Goal: Use online tool/utility

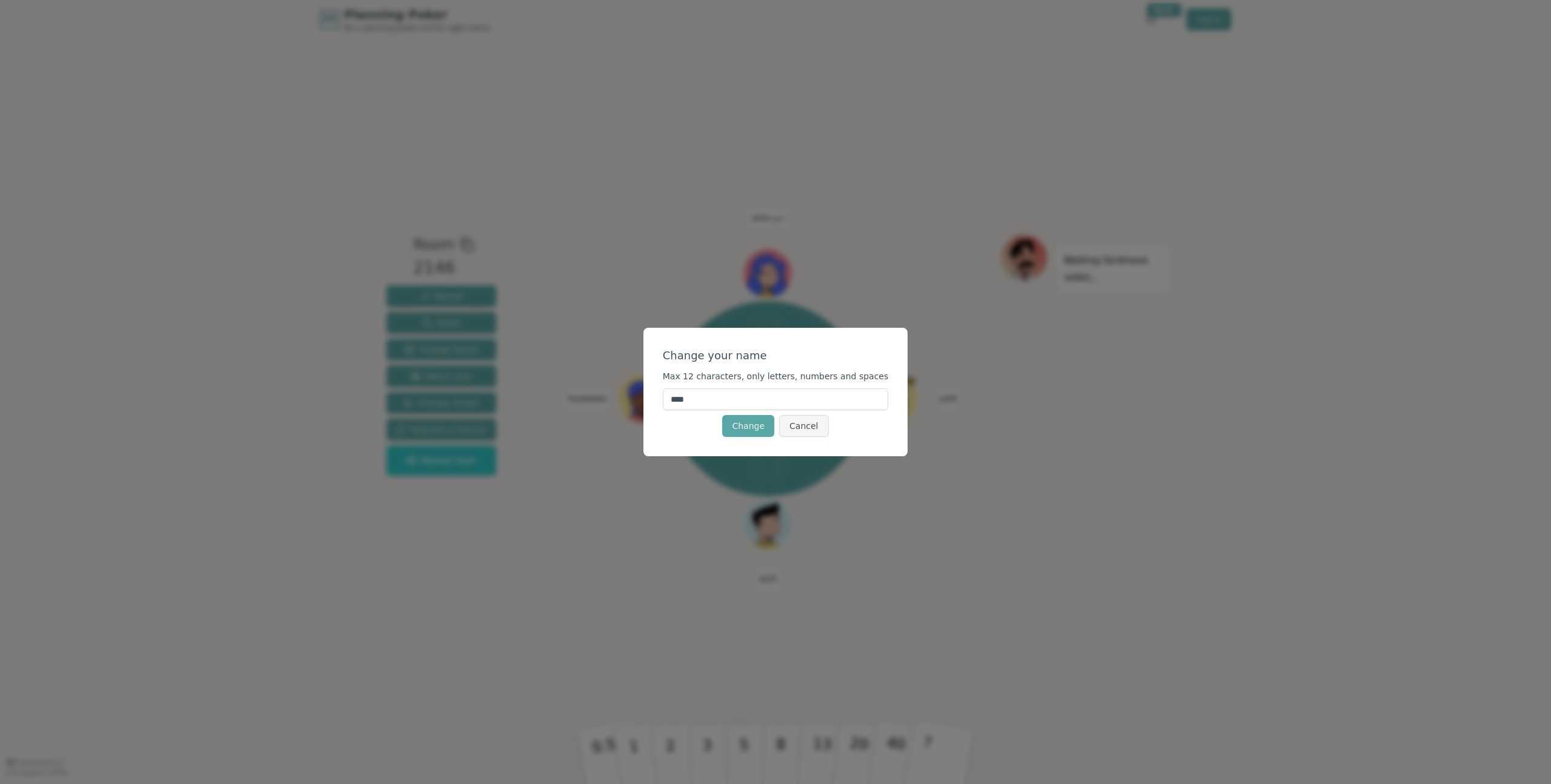
click at [782, 405] on input "****" at bounding box center [775, 399] width 226 height 22
type input "****"
click at [743, 430] on button "Change" at bounding box center [748, 426] width 52 height 22
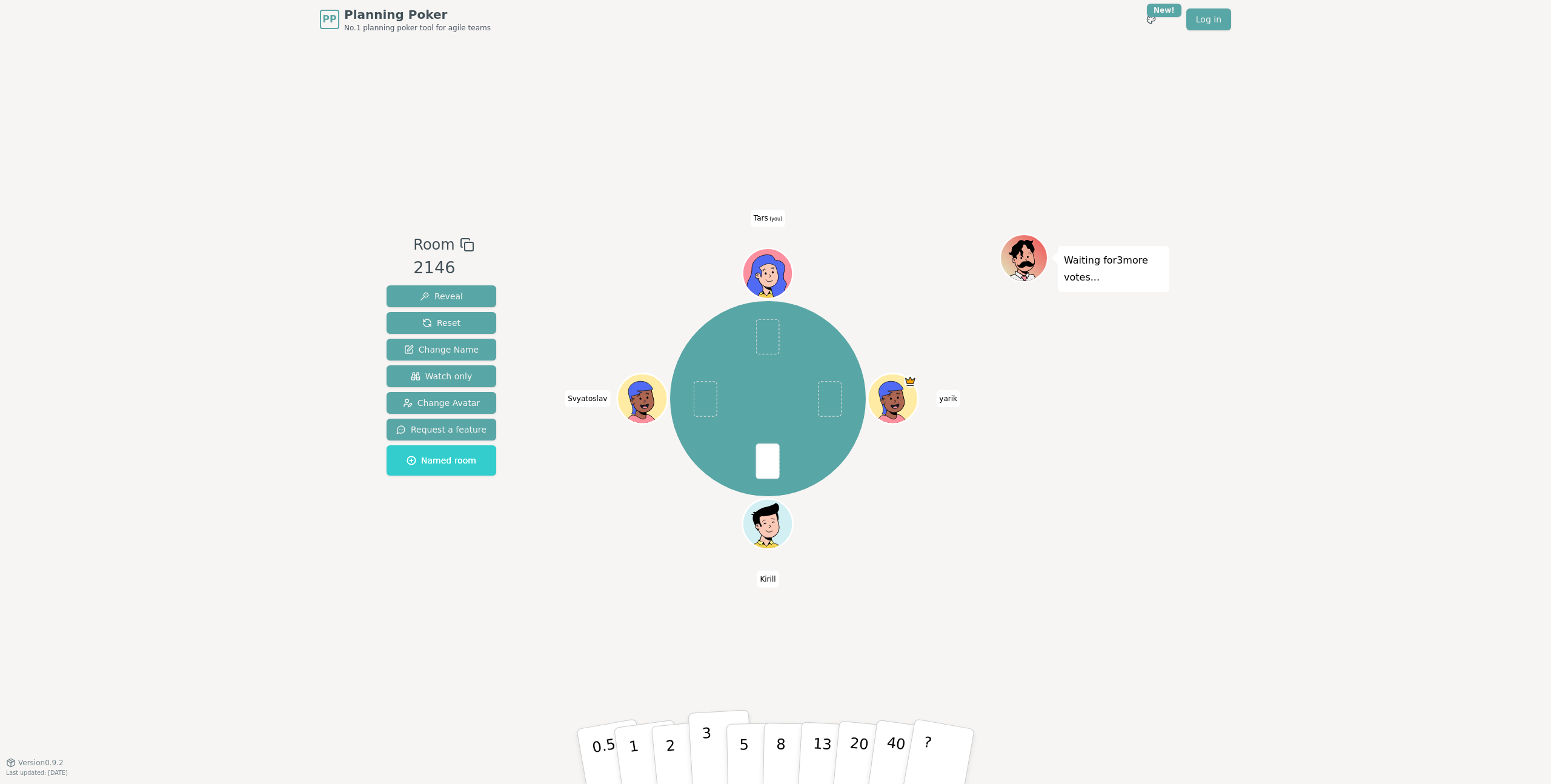
click at [710, 754] on p "3" at bounding box center [708, 757] width 13 height 66
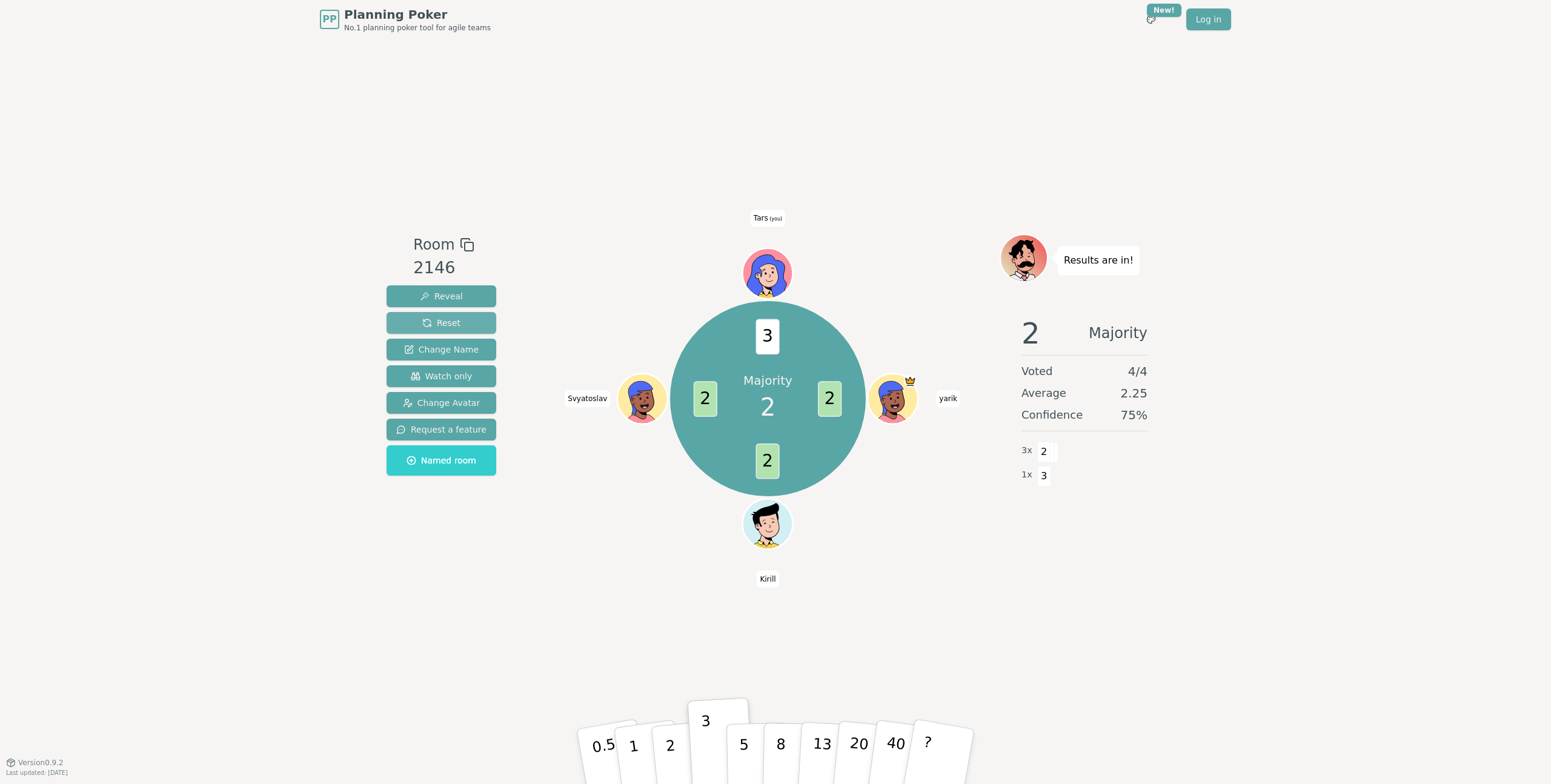
click at [434, 319] on span "Reset" at bounding box center [441, 322] width 38 height 12
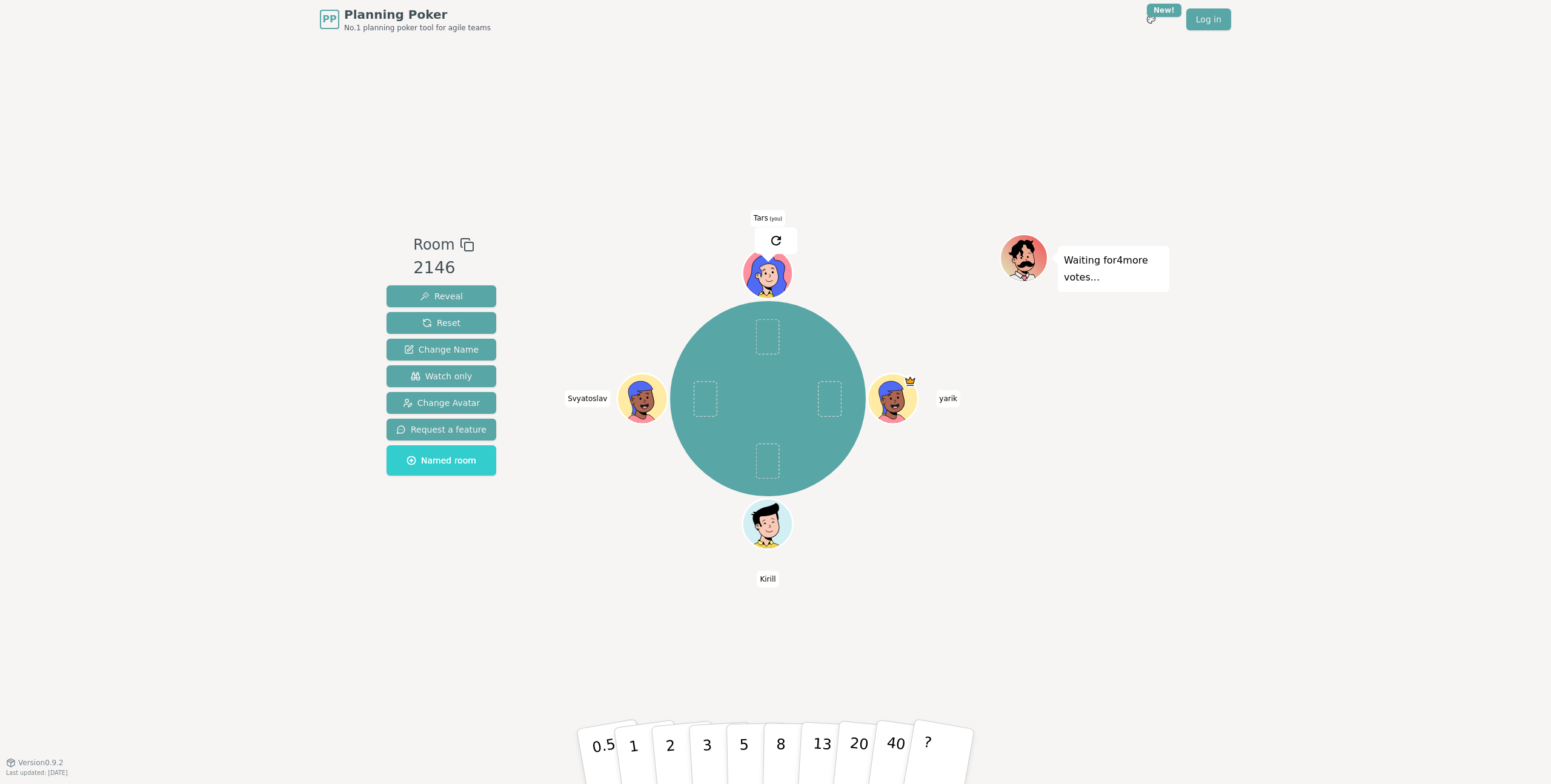
click at [905, 600] on div "Room 2146 Reveal Reset Change Name Watch only Change Avatar Request a feature N…" at bounding box center [775, 401] width 787 height 724
click at [782, 752] on p "8" at bounding box center [780, 756] width 11 height 65
click at [830, 735] on button "13" at bounding box center [830, 757] width 66 height 95
click at [742, 739] on p "5" at bounding box center [744, 756] width 11 height 65
click at [600, 752] on p "0.5" at bounding box center [606, 758] width 34 height 69
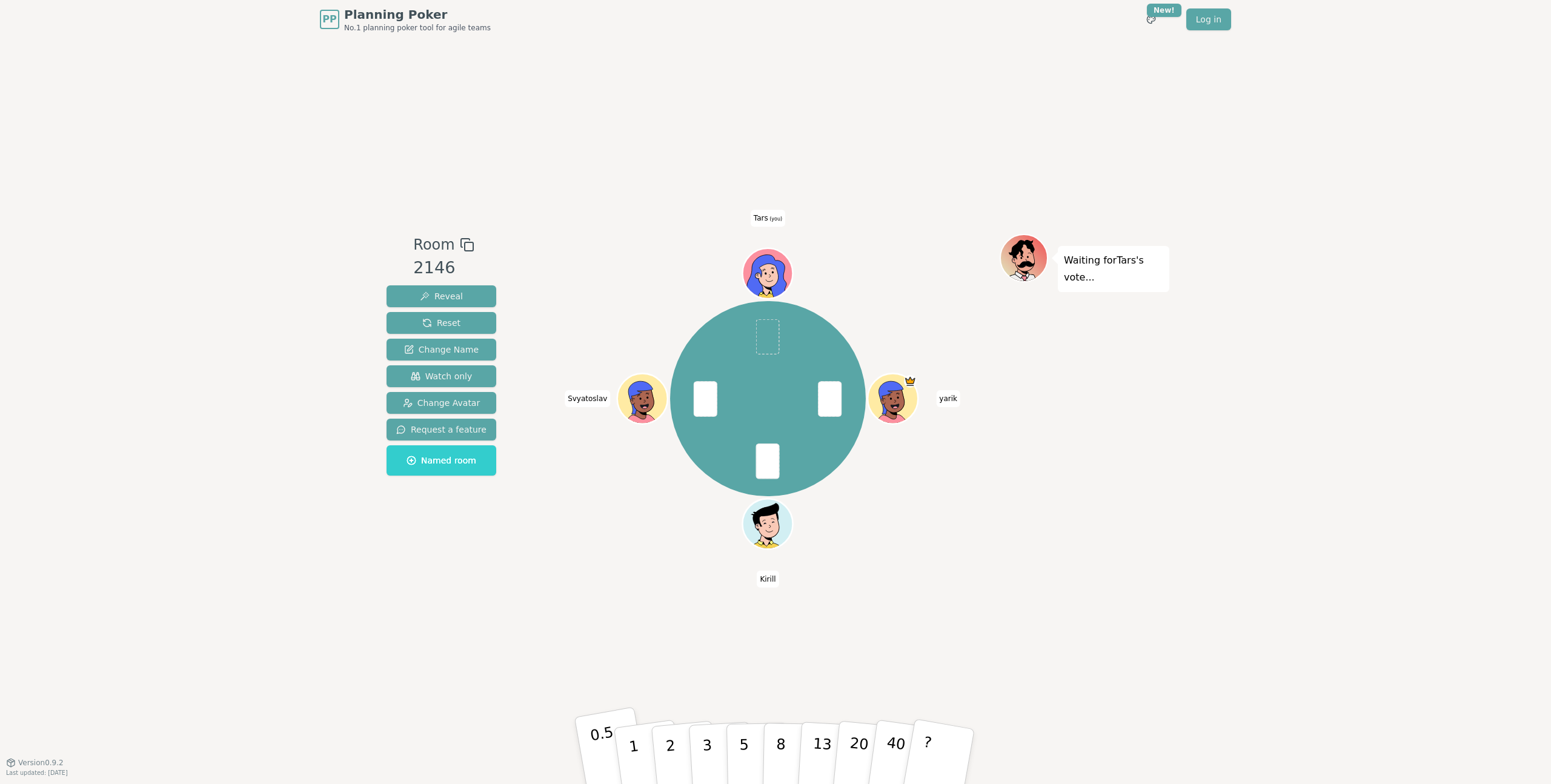
click at [609, 751] on p "0.5" at bounding box center [606, 758] width 34 height 69
click at [672, 745] on p "2" at bounding box center [671, 758] width 16 height 66
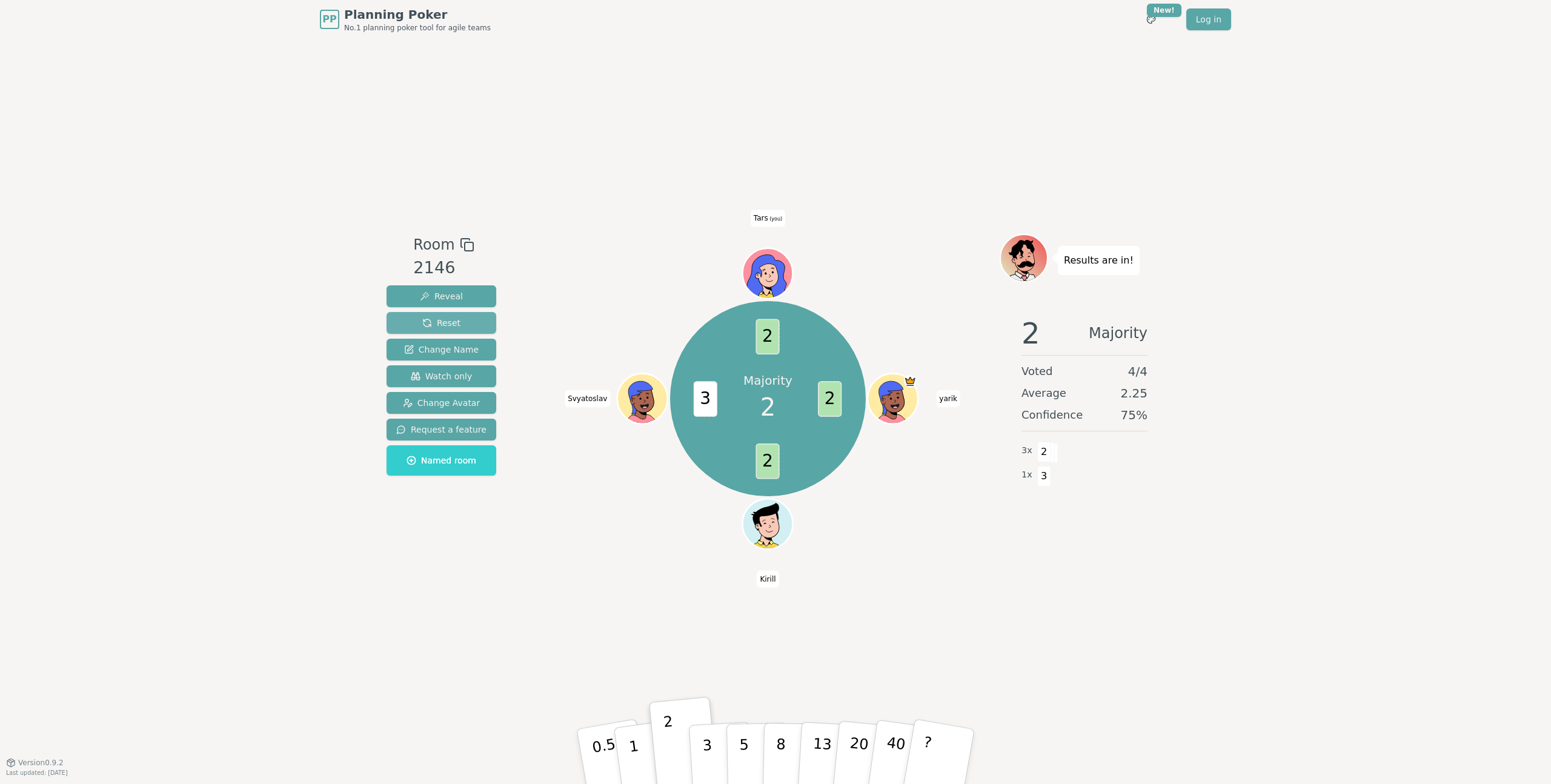
click at [447, 326] on span "Reset" at bounding box center [441, 322] width 38 height 12
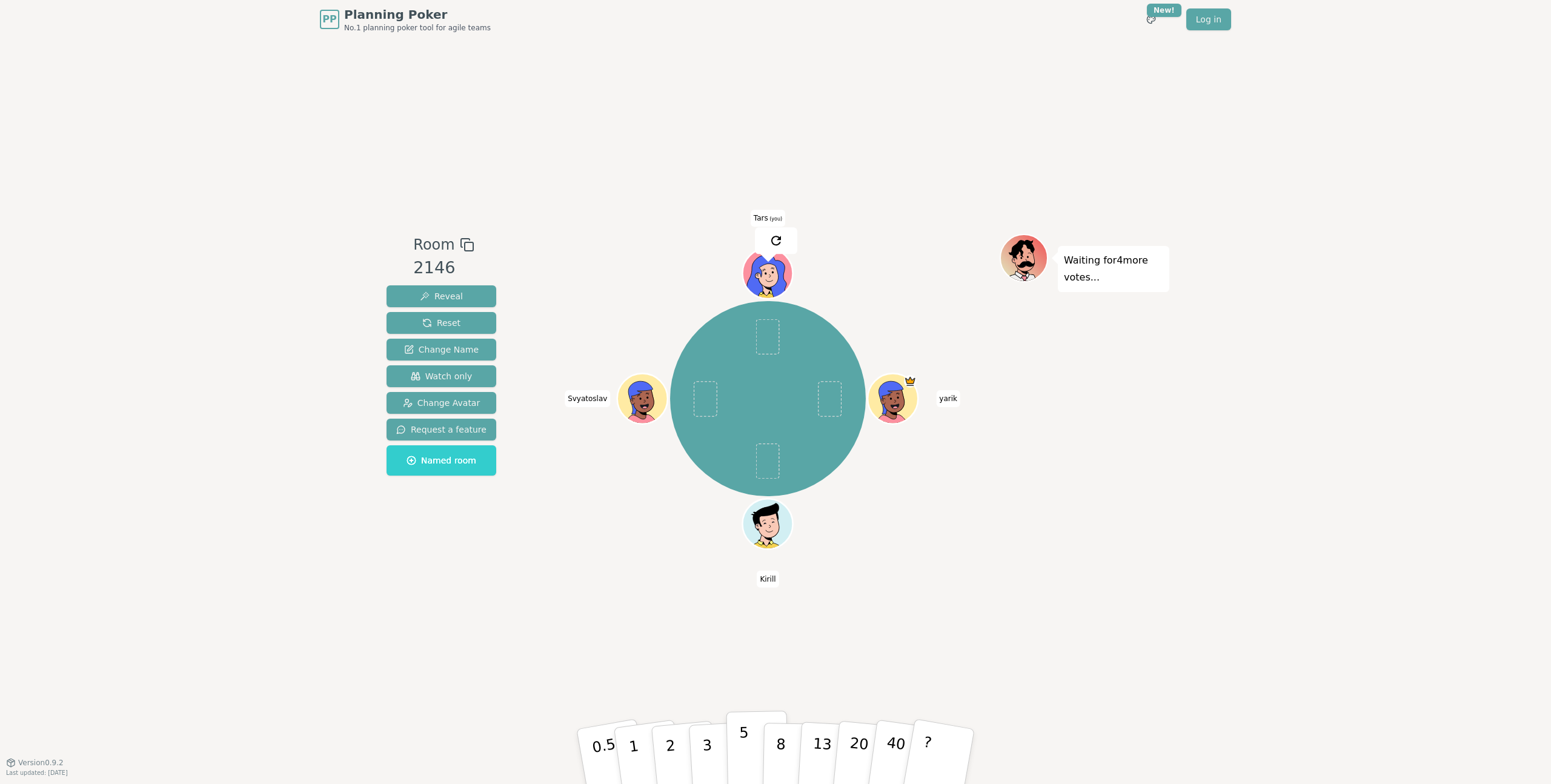
click at [735, 750] on button "5" at bounding box center [757, 756] width 62 height 92
click at [427, 321] on span "Reset" at bounding box center [441, 322] width 38 height 12
